Goal: Navigation & Orientation: Understand site structure

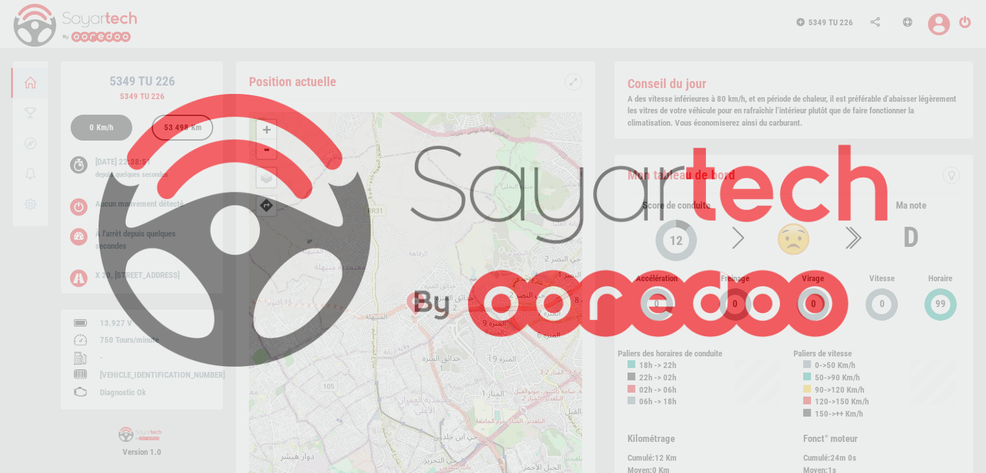
scroll to position [62, 0]
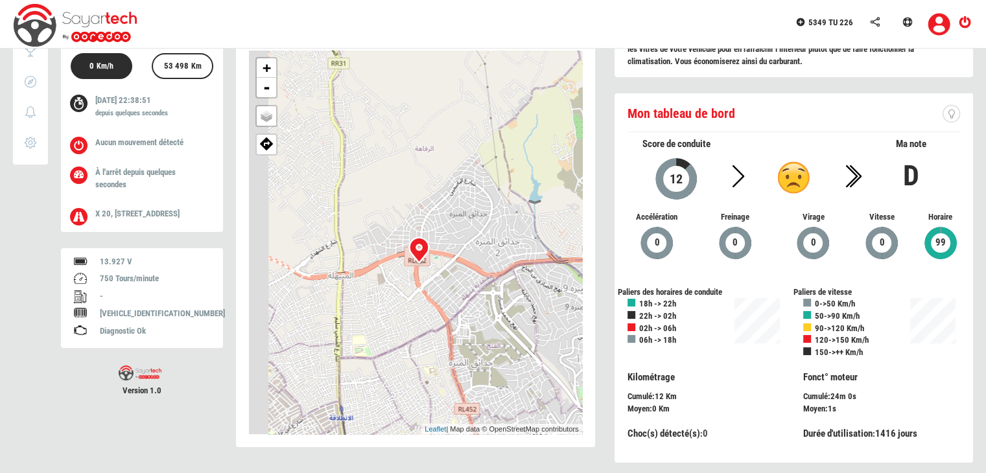
drag, startPoint x: 399, startPoint y: 279, endPoint x: 476, endPoint y: 281, distance: 77.1
click at [458, 218] on div "+ - OSM Map Google Map Google Satellite Leaflet | Map data © OpenStreetMap cont…" at bounding box center [415, 243] width 333 height 384
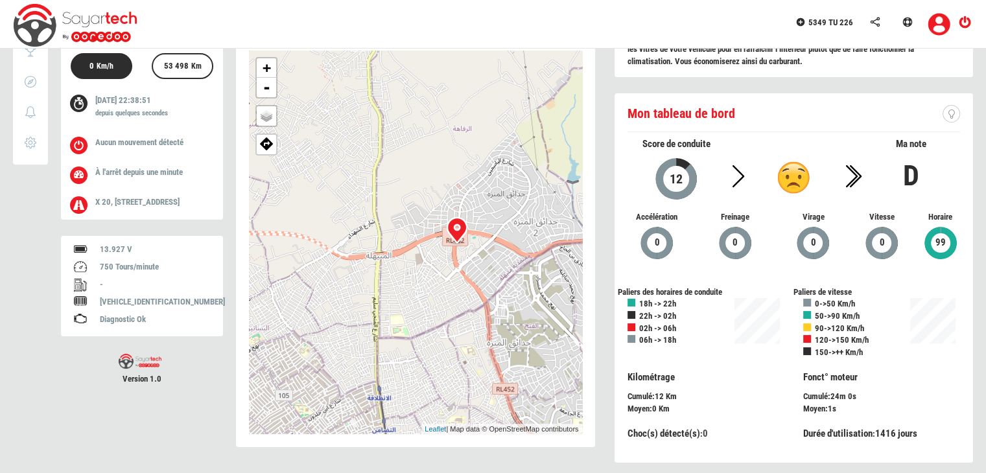
drag, startPoint x: 454, startPoint y: 274, endPoint x: 482, endPoint y: 244, distance: 40.4
click at [482, 244] on div "+ - OSM Map Google Map Google Satellite Leaflet | Map data © OpenStreetMap cont…" at bounding box center [415, 243] width 333 height 384
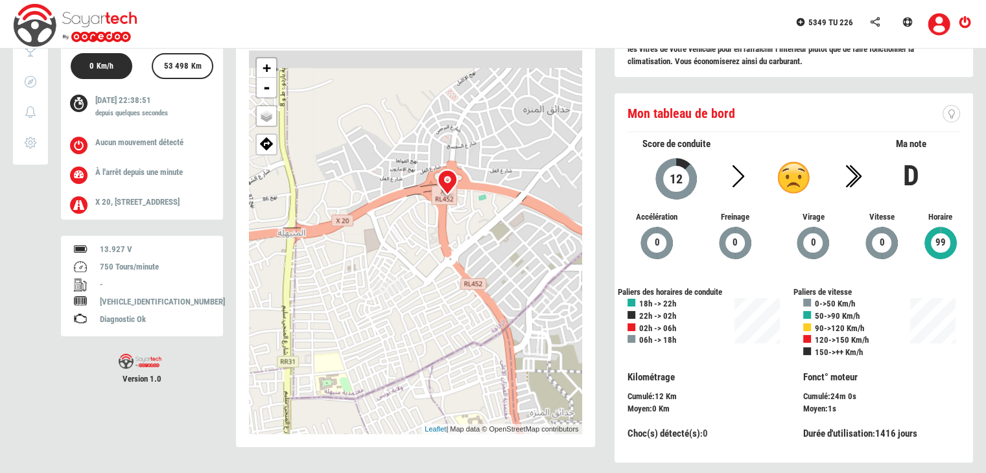
drag, startPoint x: 435, startPoint y: 237, endPoint x: 430, endPoint y: 253, distance: 16.8
click at [430, 253] on div "+ - OSM Map Google Map Google Satellite Leaflet | Map data © OpenStreetMap cont…" at bounding box center [415, 243] width 333 height 384
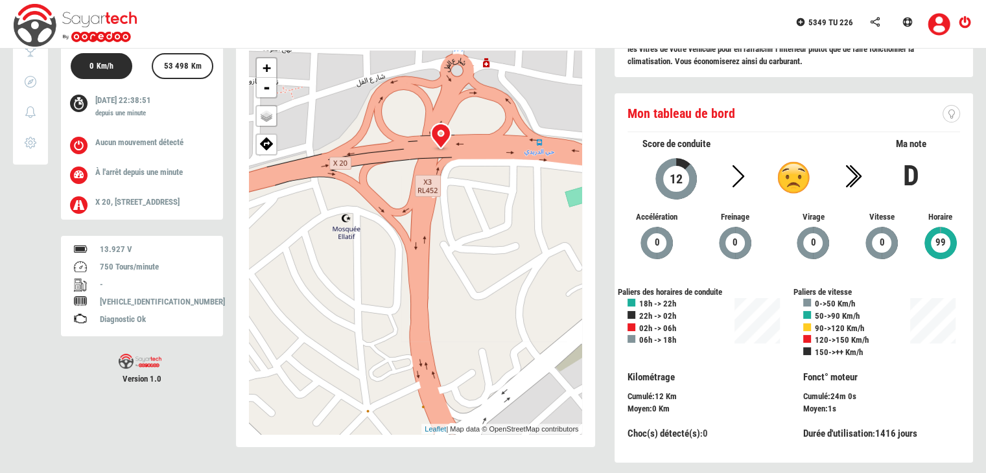
drag, startPoint x: 452, startPoint y: 216, endPoint x: 443, endPoint y: 278, distance: 63.0
click at [443, 278] on div "+ - OSM Map Google Map Google Satellite Leaflet | Map data © OpenStreetMap cont…" at bounding box center [415, 243] width 333 height 384
